Goal: Find specific page/section

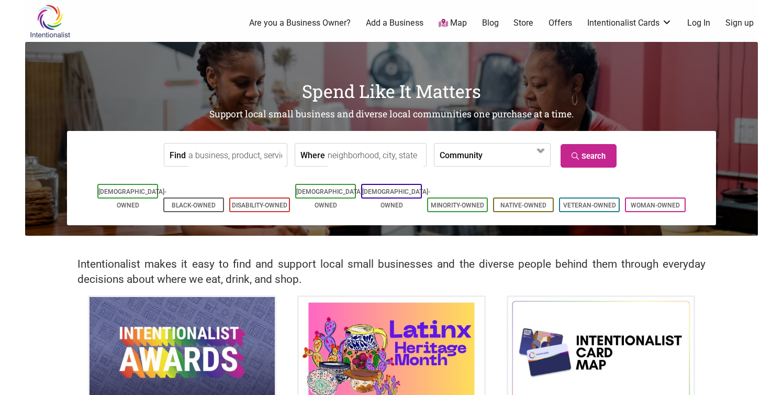
click at [385, 156] on input "Where" at bounding box center [376, 155] width 96 height 24
type input "Bellingham"
click at [596, 151] on link "Search" at bounding box center [589, 156] width 56 height 24
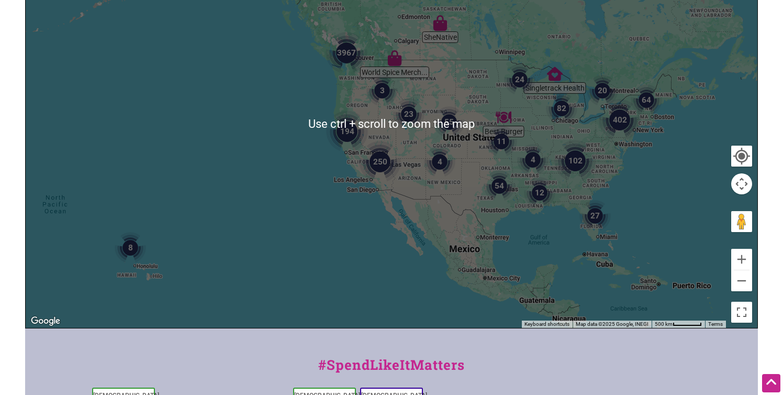
scroll to position [105, 0]
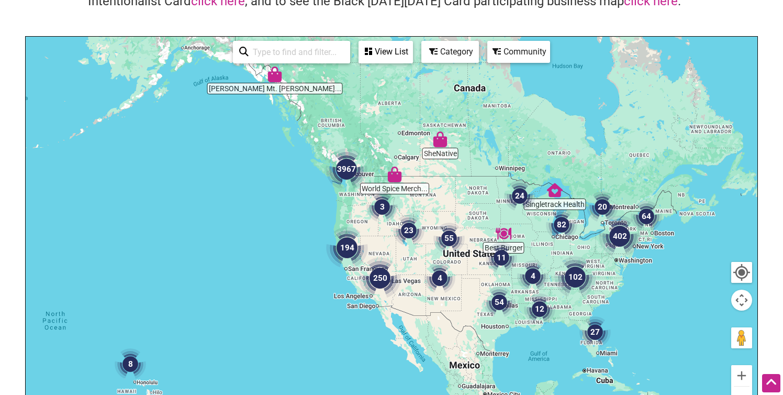
click at [379, 57] on div "View List" at bounding box center [386, 52] width 52 height 20
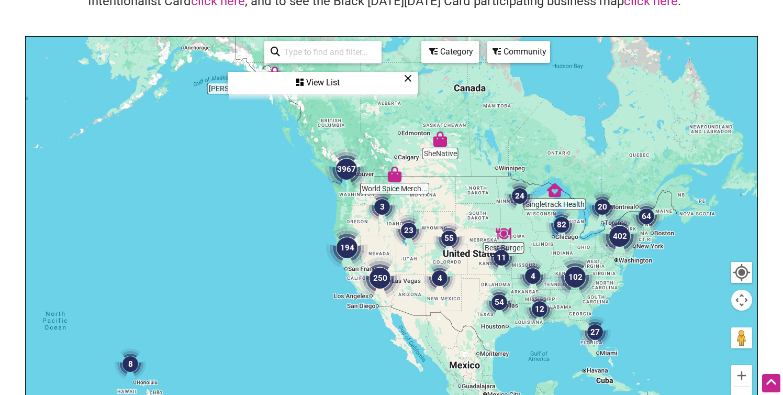
click at [455, 53] on div "Category" at bounding box center [449, 52] width 55 height 20
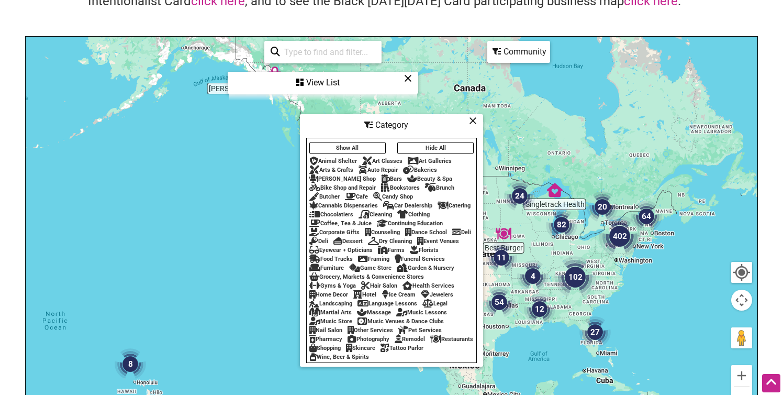
click at [475, 120] on icon at bounding box center [473, 120] width 8 height 1
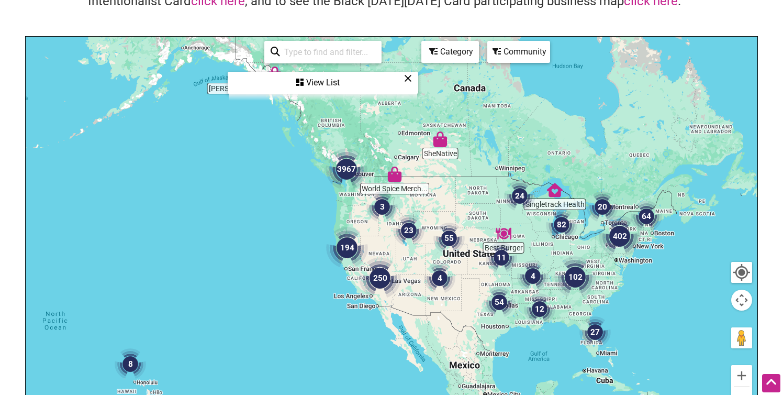
click at [344, 51] on input "search" at bounding box center [327, 52] width 95 height 20
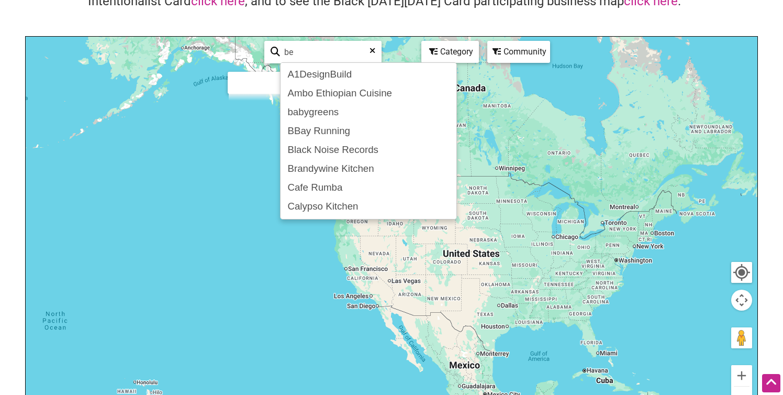
type input "b"
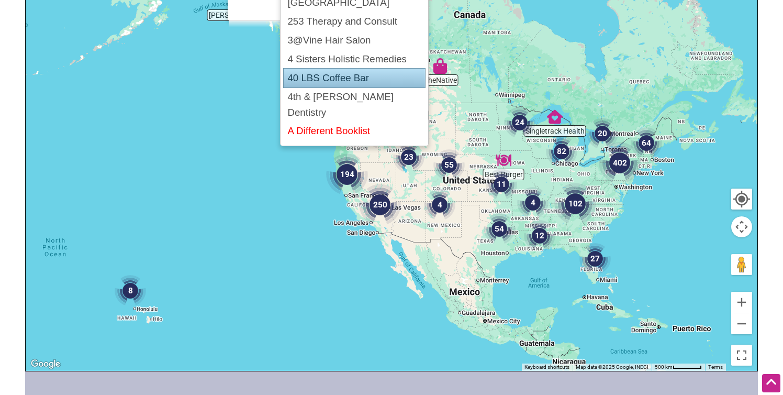
scroll to position [209, 0]
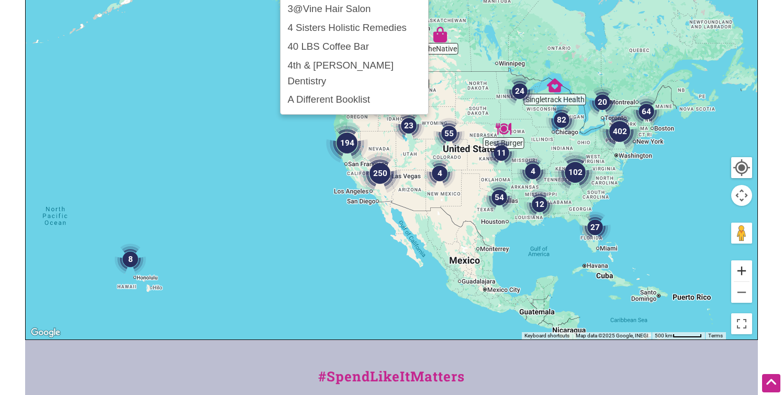
type input "el"
click at [744, 270] on button "Zoom in" at bounding box center [741, 270] width 21 height 21
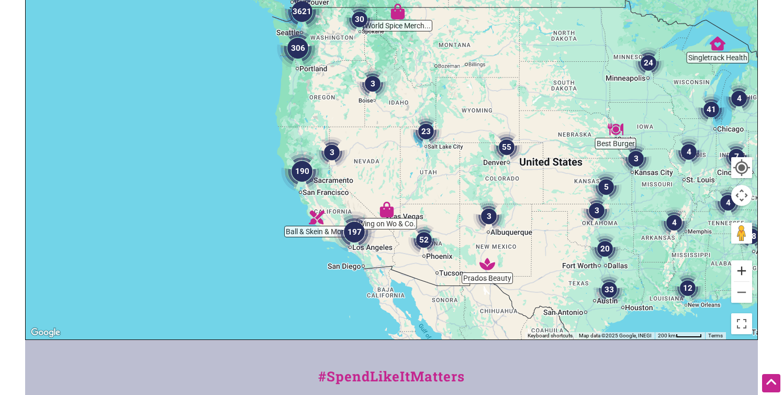
click at [740, 272] on button "Zoom in" at bounding box center [741, 270] width 21 height 21
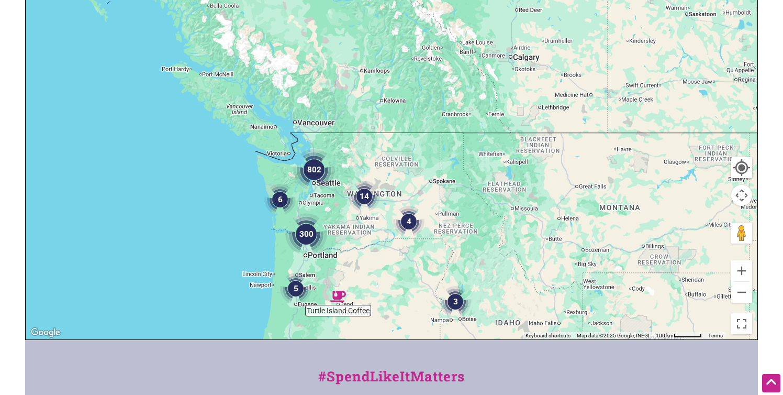
drag, startPoint x: 274, startPoint y: 30, endPoint x: 401, endPoint y: 281, distance: 280.5
click at [385, 290] on div at bounding box center [392, 135] width 732 height 407
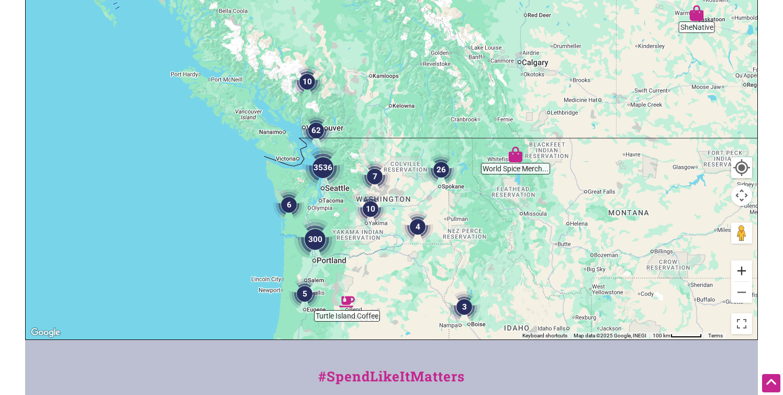
click at [741, 269] on button "Zoom in" at bounding box center [741, 270] width 21 height 21
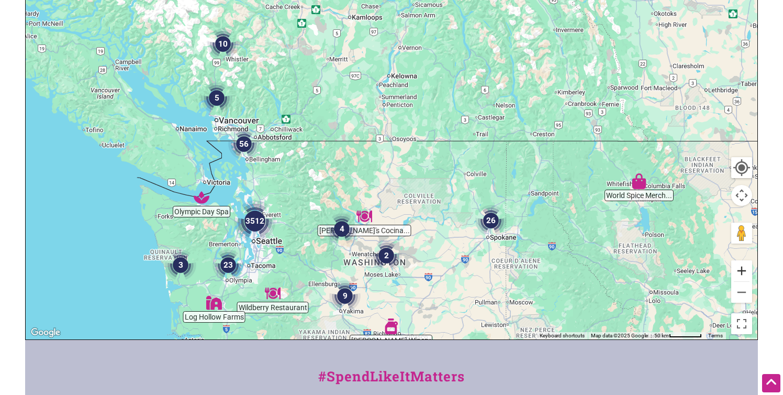
click at [743, 270] on button "Zoom in" at bounding box center [741, 270] width 21 height 21
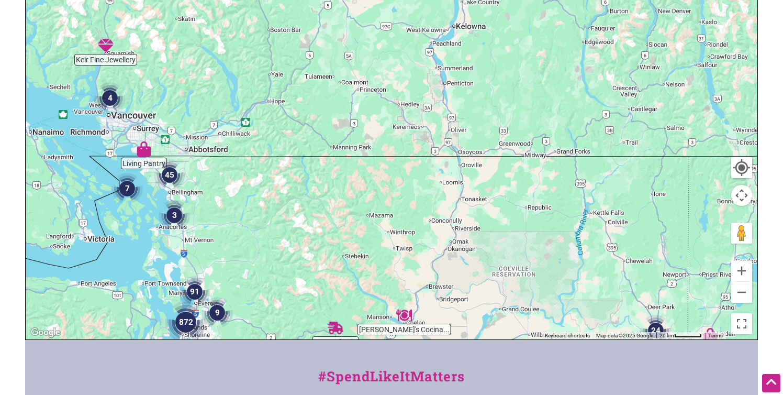
drag, startPoint x: 207, startPoint y: 190, endPoint x: 277, endPoint y: 199, distance: 70.8
click at [277, 199] on div at bounding box center [392, 135] width 732 height 407
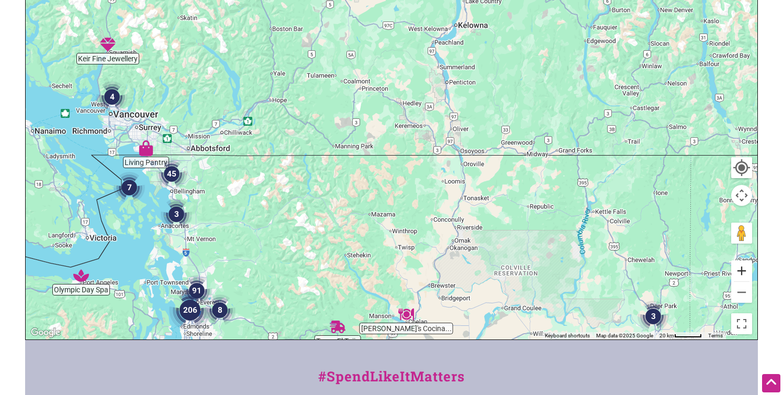
click at [736, 275] on button "Zoom in" at bounding box center [741, 270] width 21 height 21
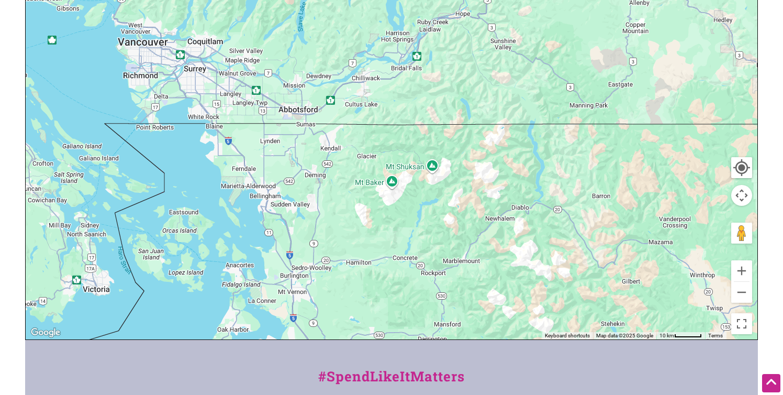
drag, startPoint x: 131, startPoint y: 240, endPoint x: 448, endPoint y: 187, distance: 321.1
click at [448, 188] on div at bounding box center [392, 135] width 732 height 407
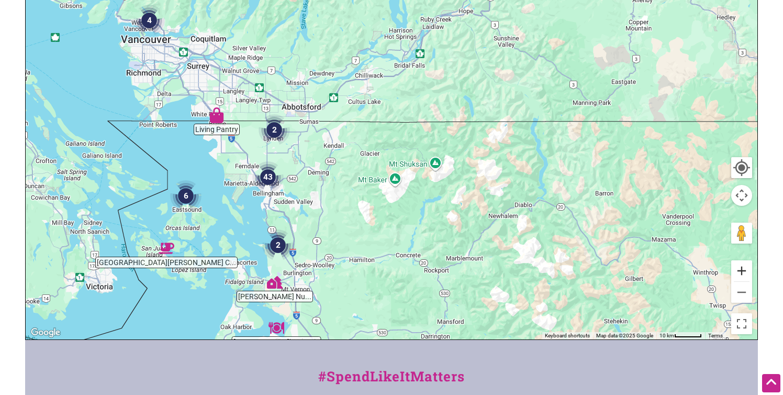
click at [747, 273] on button "Zoom in" at bounding box center [741, 270] width 21 height 21
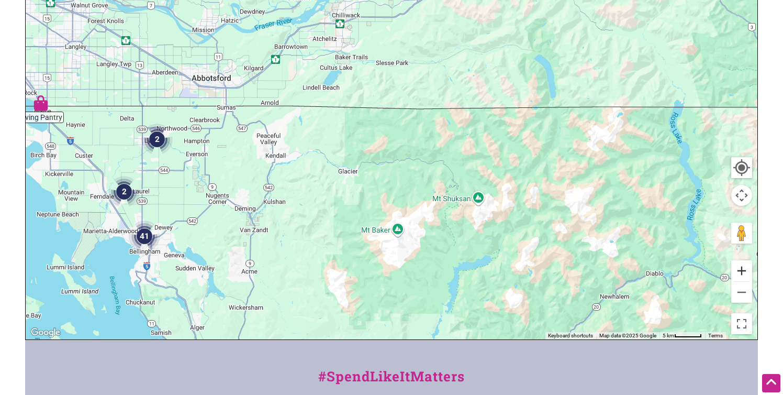
click at [748, 274] on button "Zoom in" at bounding box center [741, 270] width 21 height 21
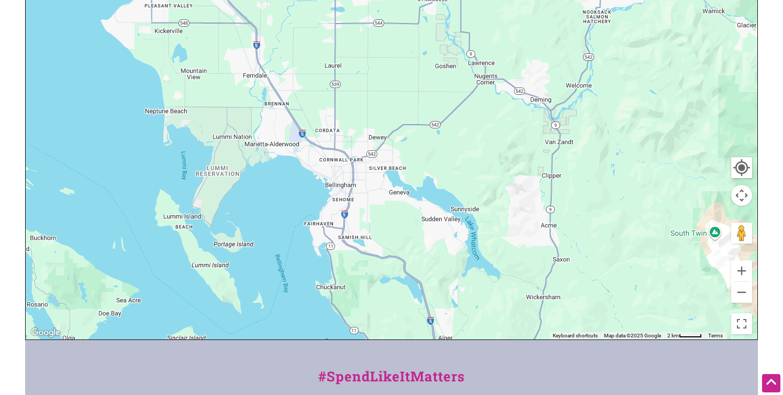
drag, startPoint x: 169, startPoint y: 285, endPoint x: 606, endPoint y: 106, distance: 472.6
click at [610, 104] on div at bounding box center [392, 135] width 732 height 407
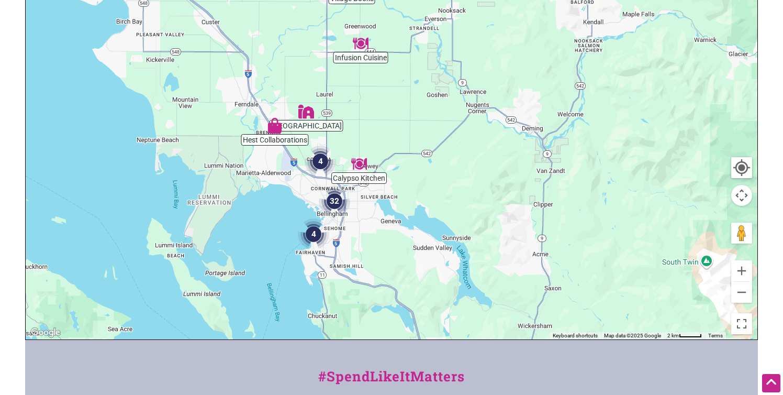
drag, startPoint x: 416, startPoint y: 57, endPoint x: 408, endPoint y: 86, distance: 31.0
click at [408, 86] on div at bounding box center [392, 135] width 732 height 407
click at [311, 236] on img "4" at bounding box center [314, 234] width 40 height 40
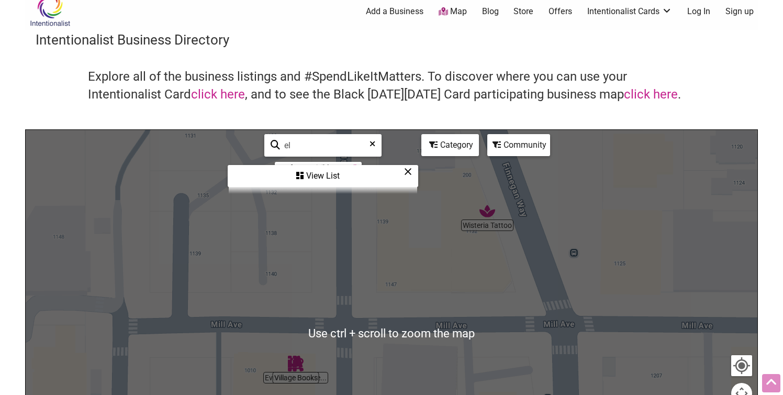
scroll to position [0, 0]
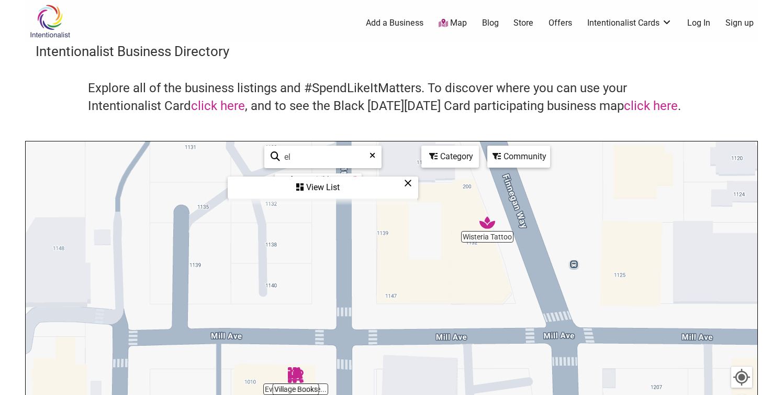
click at [410, 183] on icon at bounding box center [408, 183] width 8 height 1
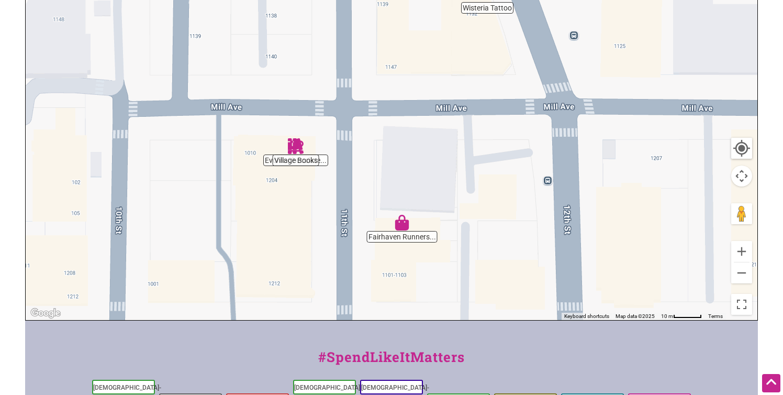
scroll to position [237, 0]
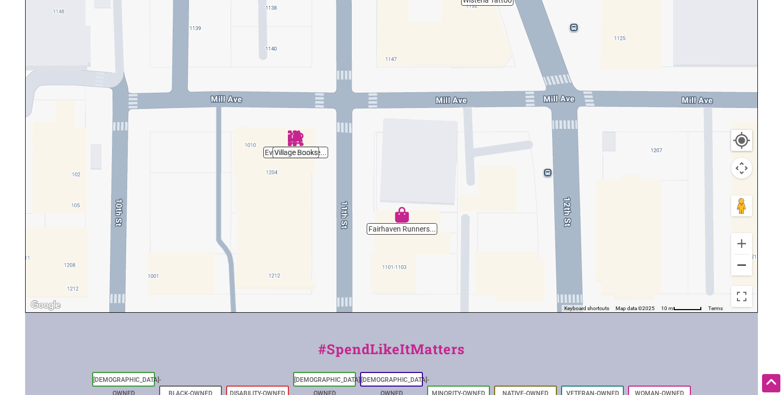
click at [746, 261] on button "Zoom out" at bounding box center [741, 264] width 21 height 21
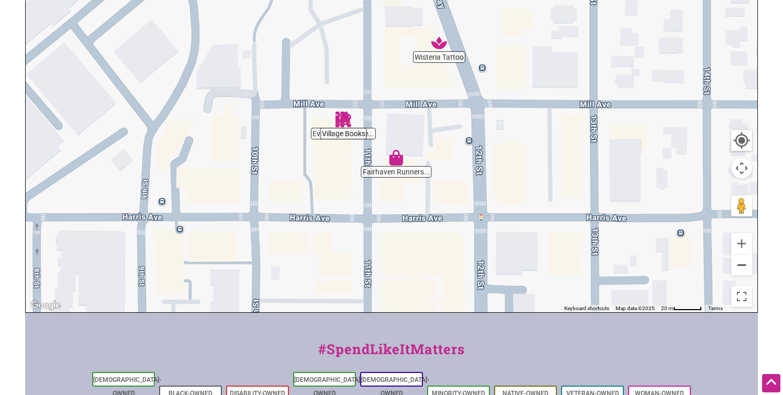
click at [745, 261] on button "Zoom out" at bounding box center [741, 264] width 21 height 21
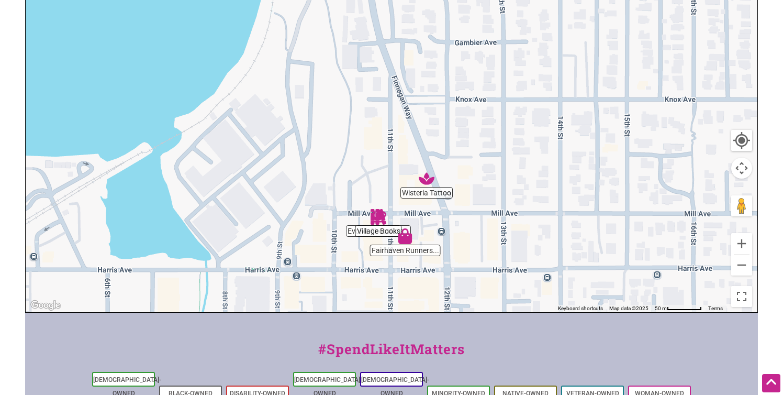
drag, startPoint x: 547, startPoint y: 109, endPoint x: 575, endPoint y: 243, distance: 137.4
click at [573, 246] on div "To navigate, press the arrow keys." at bounding box center [392, 108] width 732 height 407
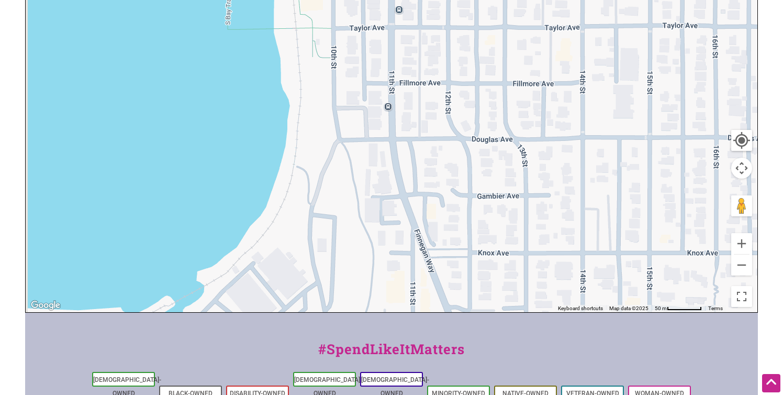
drag, startPoint x: 497, startPoint y: 106, endPoint x: 522, endPoint y: 264, distance: 160.0
click at [520, 265] on div "To navigate, press the arrow keys." at bounding box center [392, 108] width 732 height 407
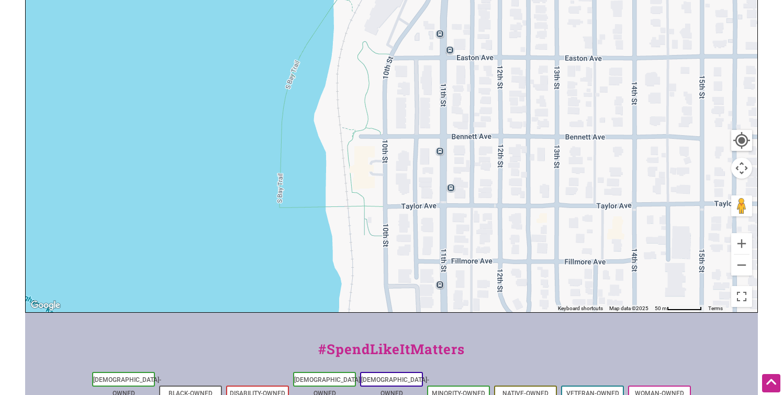
drag, startPoint x: 465, startPoint y: 127, endPoint x: 503, endPoint y: 296, distance: 173.1
click at [502, 296] on div "To navigate, press the arrow keys." at bounding box center [392, 108] width 732 height 407
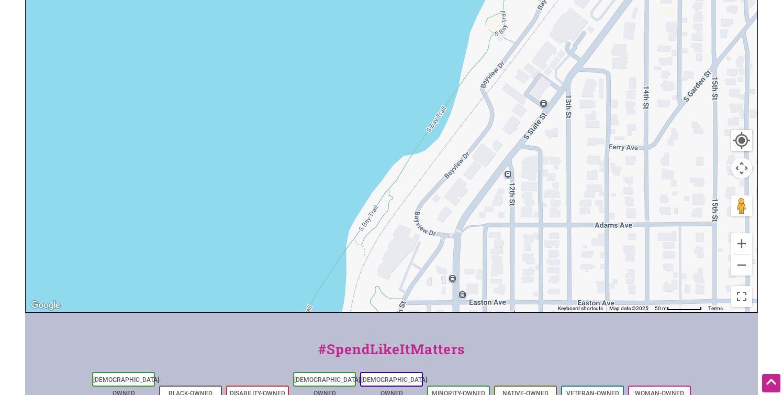
drag, startPoint x: 502, startPoint y: 109, endPoint x: 511, endPoint y: 324, distance: 214.8
click at [511, 324] on div "Intentionalist Spend like it matters 0 Add a Business Map Blog Store Offers Int…" at bounding box center [391, 169] width 733 height 812
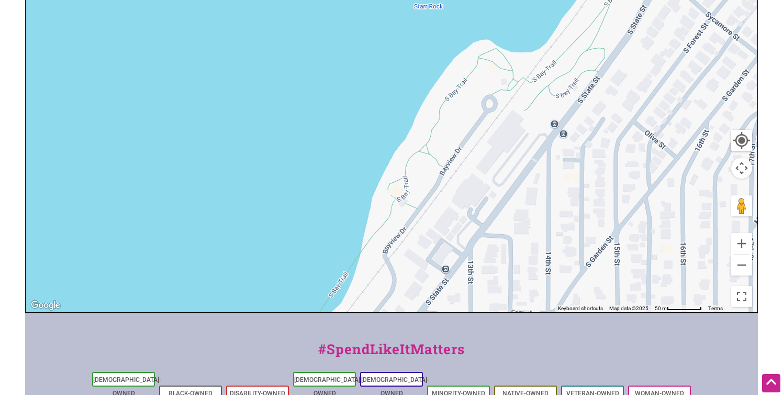
drag, startPoint x: 599, startPoint y: 156, endPoint x: 481, endPoint y: 297, distance: 184.3
click at [483, 315] on div "Intentionalist Spend like it matters 0 Add a Business Map Blog Store Offers Int…" at bounding box center [391, 169] width 733 height 812
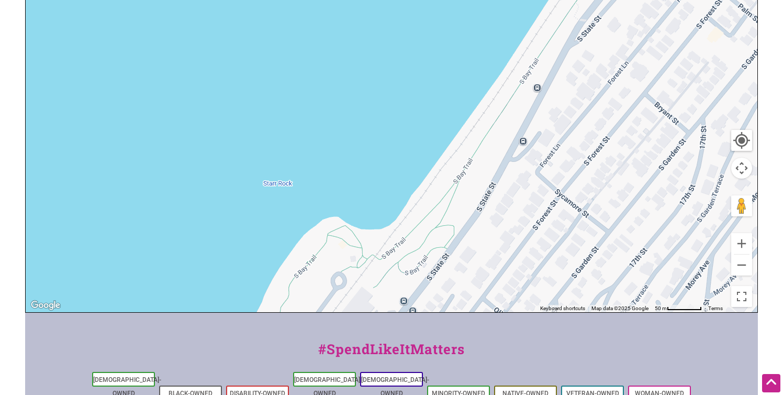
drag, startPoint x: 543, startPoint y: 118, endPoint x: 349, endPoint y: 356, distance: 306.6
click at [349, 356] on div "Intentionalist Spend like it matters 0 Add a Business Map Blog Store Offers Int…" at bounding box center [391, 169] width 733 height 812
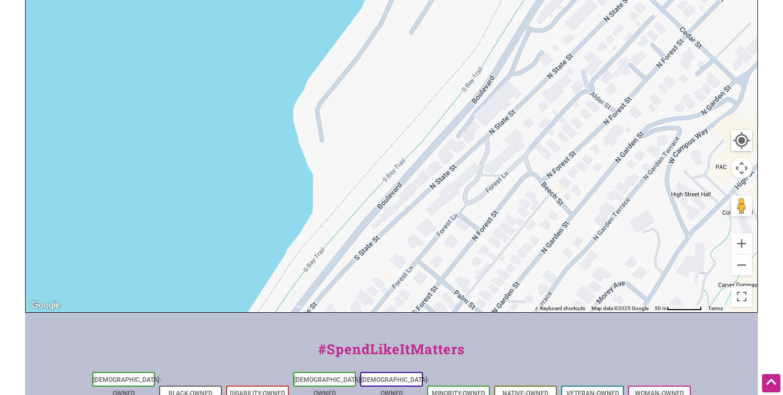
drag, startPoint x: 553, startPoint y: 146, endPoint x: 394, endPoint y: 359, distance: 265.2
click at [394, 359] on div "Intentionalist Spend like it matters 0 Add a Business Map Blog Store Offers Int…" at bounding box center [391, 169] width 733 height 812
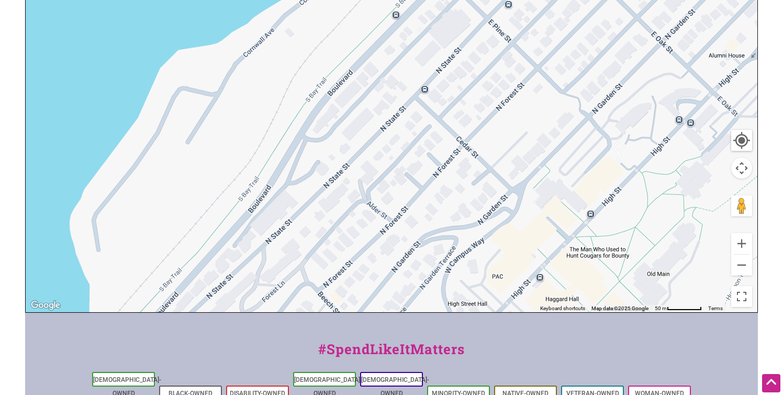
drag, startPoint x: 534, startPoint y: 186, endPoint x: 332, endPoint y: 258, distance: 213.9
click at [318, 261] on div "To navigate, press the arrow keys." at bounding box center [392, 108] width 732 height 407
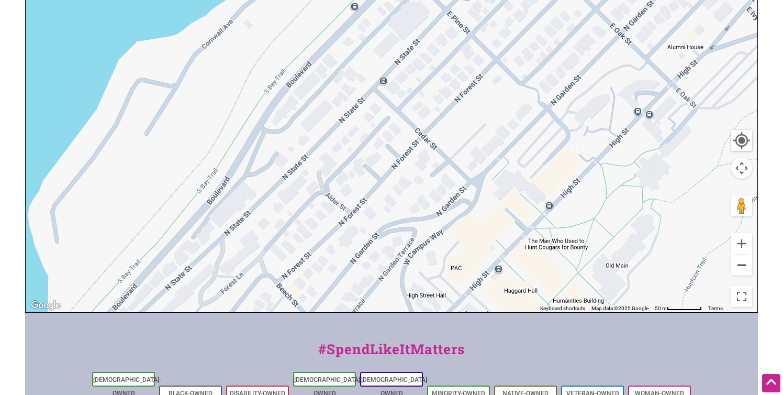
click at [749, 263] on button "Zoom out" at bounding box center [741, 264] width 21 height 21
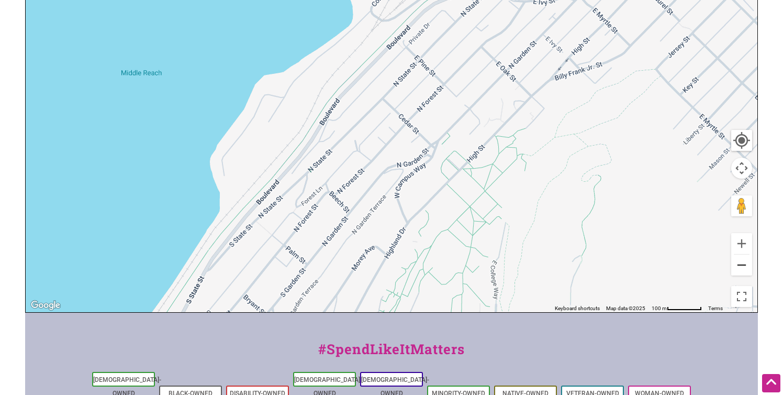
click at [747, 264] on button "Zoom out" at bounding box center [741, 264] width 21 height 21
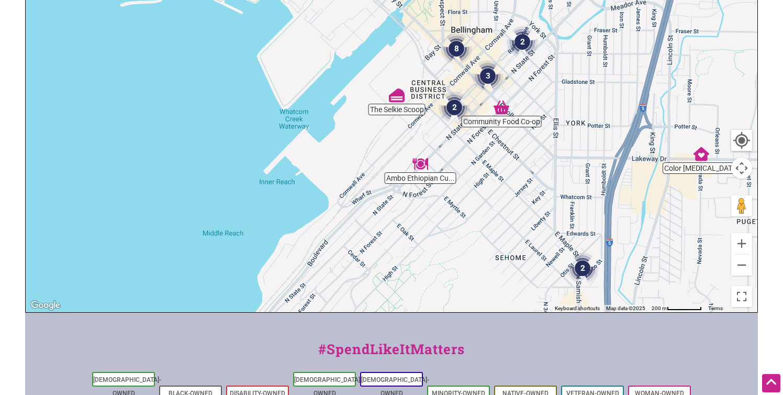
drag, startPoint x: 516, startPoint y: 106, endPoint x: 456, endPoint y: 290, distance: 192.7
click at [459, 289] on div "To navigate, press the arrow keys." at bounding box center [392, 108] width 732 height 407
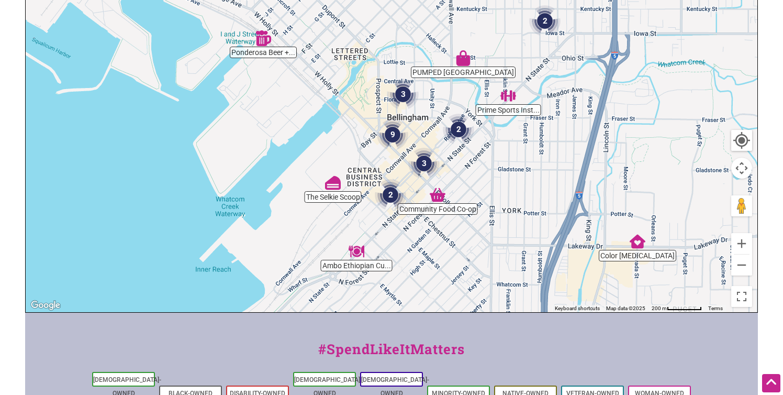
drag, startPoint x: 520, startPoint y: 237, endPoint x: 479, endPoint y: 265, distance: 49.7
click at [479, 265] on div "To navigate, press the arrow keys." at bounding box center [392, 108] width 732 height 407
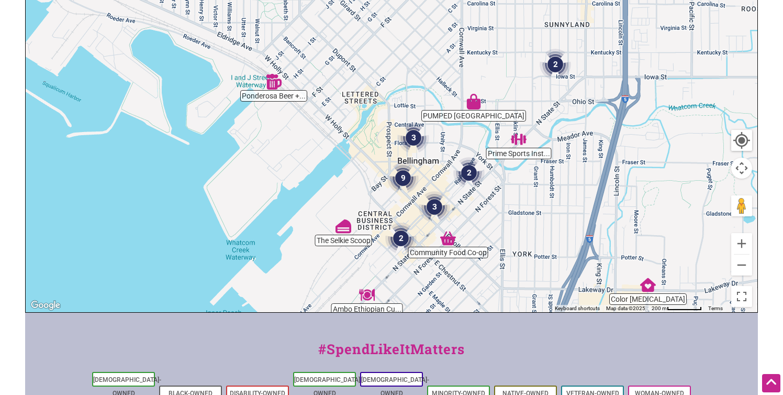
drag, startPoint x: 454, startPoint y: 262, endPoint x: 466, endPoint y: 306, distance: 46.0
click at [466, 306] on div "To navigate, press the arrow keys." at bounding box center [392, 108] width 732 height 407
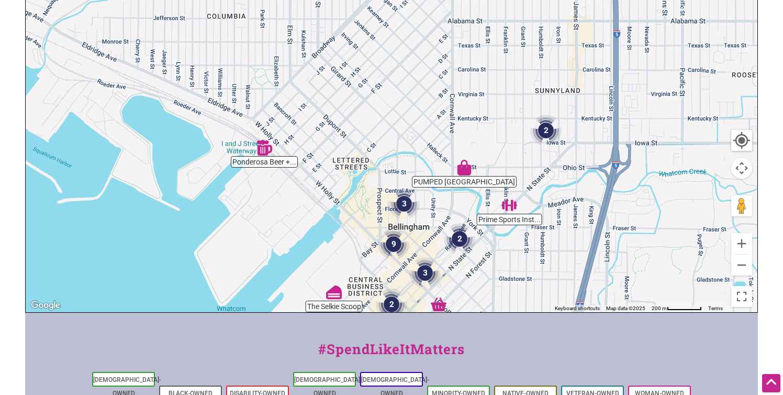
drag, startPoint x: 529, startPoint y: 214, endPoint x: 520, endPoint y: 281, distance: 67.1
click at [520, 281] on div "To navigate, press the arrow keys." at bounding box center [392, 108] width 732 height 407
